Goal: Information Seeking & Learning: Learn about a topic

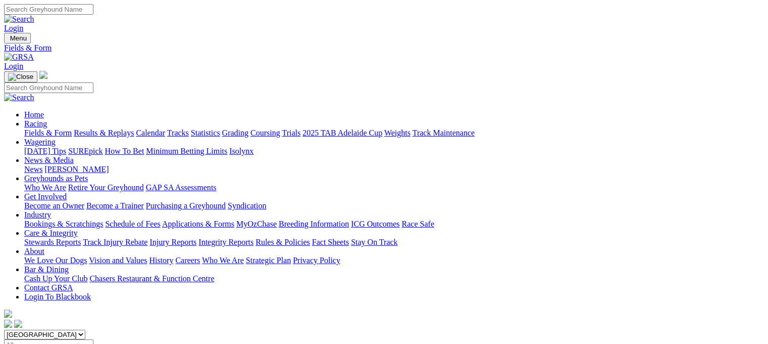
click at [134, 128] on link "Results & Replays" at bounding box center [104, 132] width 60 height 9
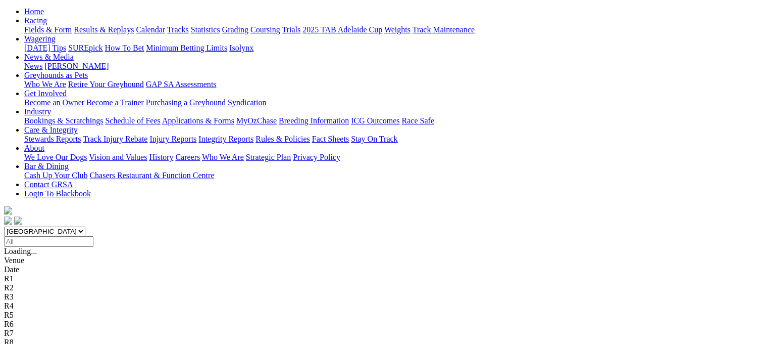
scroll to position [102, 0]
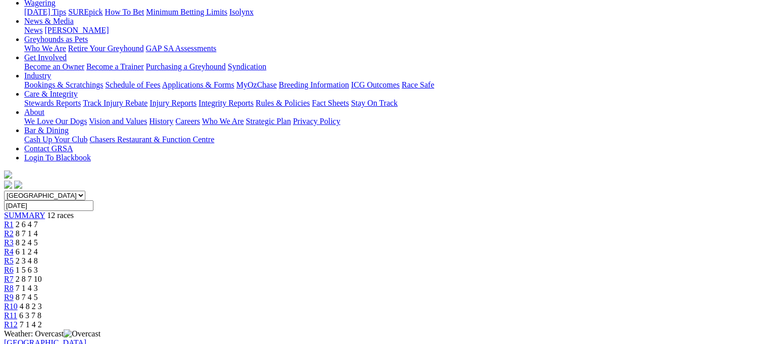
scroll to position [119, 0]
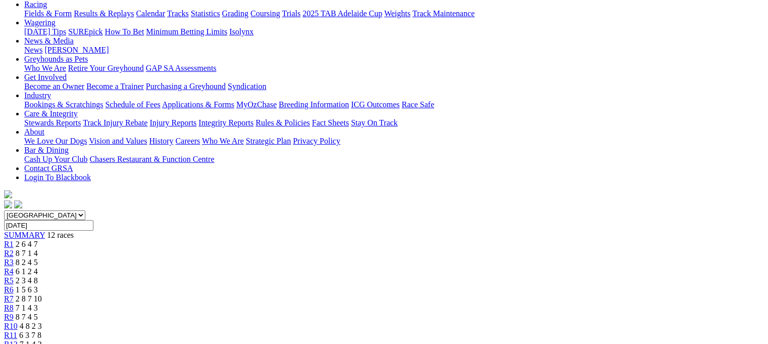
click at [14, 285] on span "R6" at bounding box center [9, 289] width 10 height 9
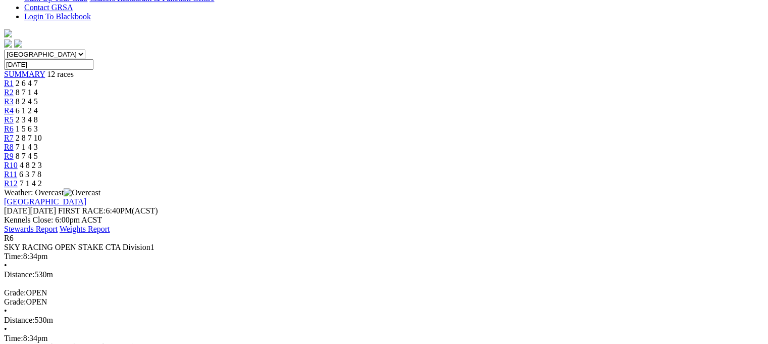
scroll to position [290, 0]
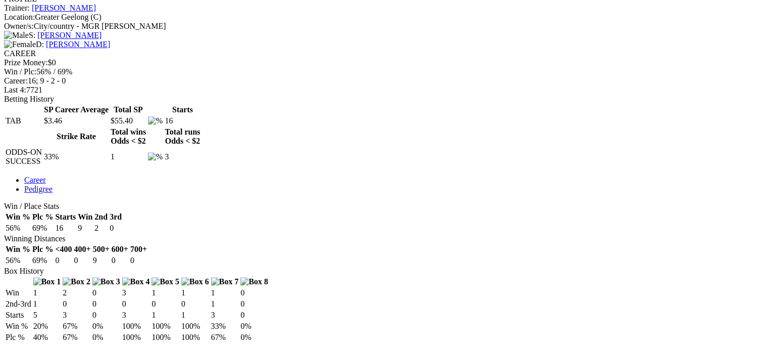
scroll to position [398, 0]
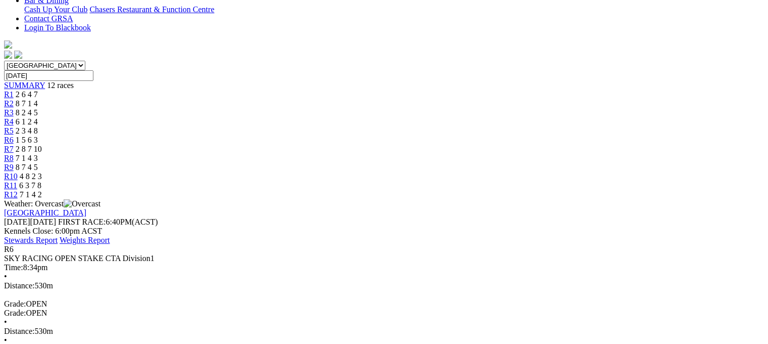
scroll to position [266, 0]
